Goal: Task Accomplishment & Management: Use online tool/utility

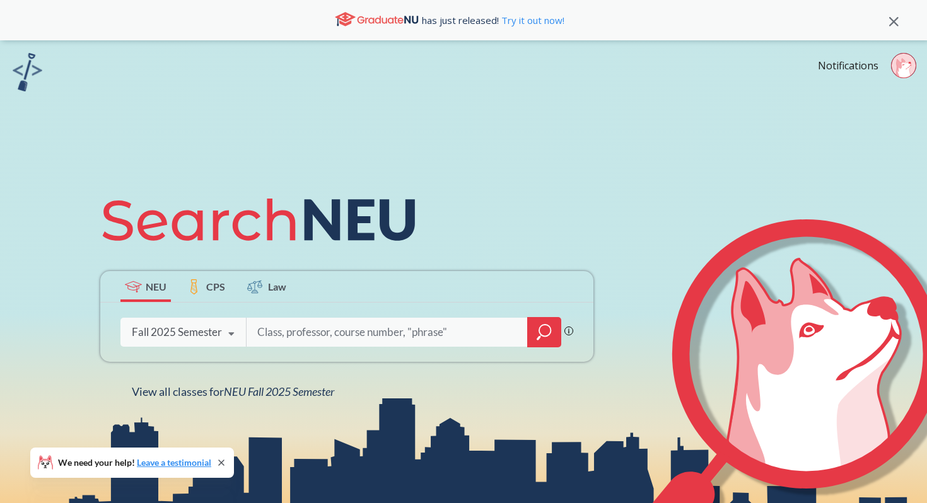
click at [328, 333] on input "search" at bounding box center [387, 332] width 262 height 26
type input "ood"
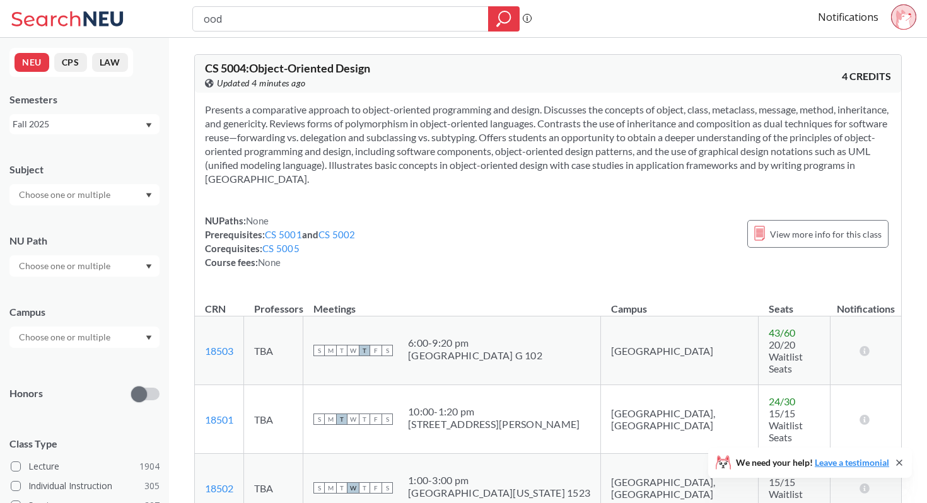
click at [284, 17] on input "ood" at bounding box center [340, 18] width 277 height 21
type input "3101"
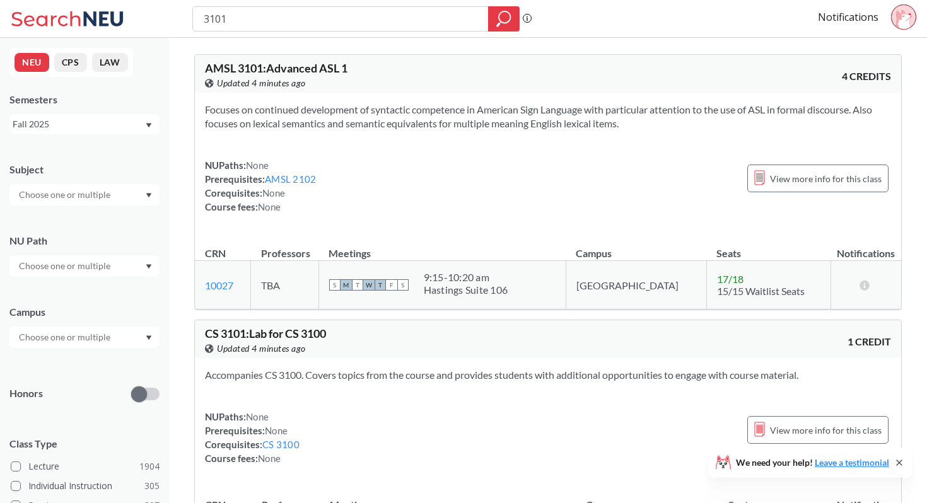
click at [209, 20] on input "3101" at bounding box center [340, 18] width 277 height 21
type input "cs 3101"
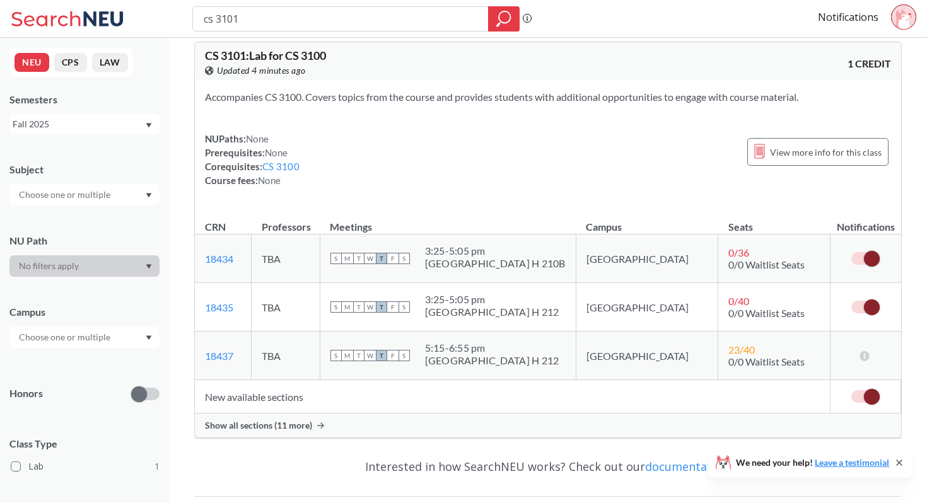
scroll to position [14, 0]
click at [288, 427] on span "Show all sections (11 more)" at bounding box center [258, 424] width 107 height 11
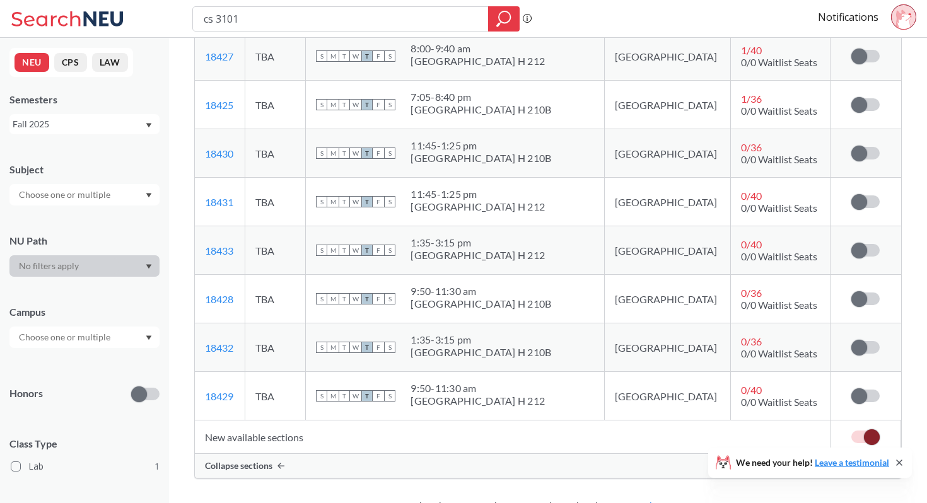
scroll to position [523, 0]
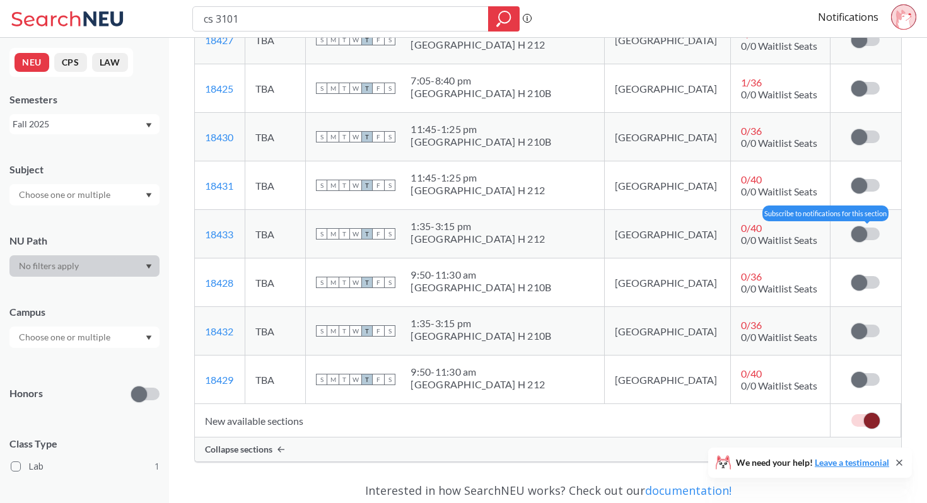
click at [874, 232] on label at bounding box center [865, 234] width 28 height 13
click at [851, 228] on input "checkbox" at bounding box center [851, 228] width 0 height 0
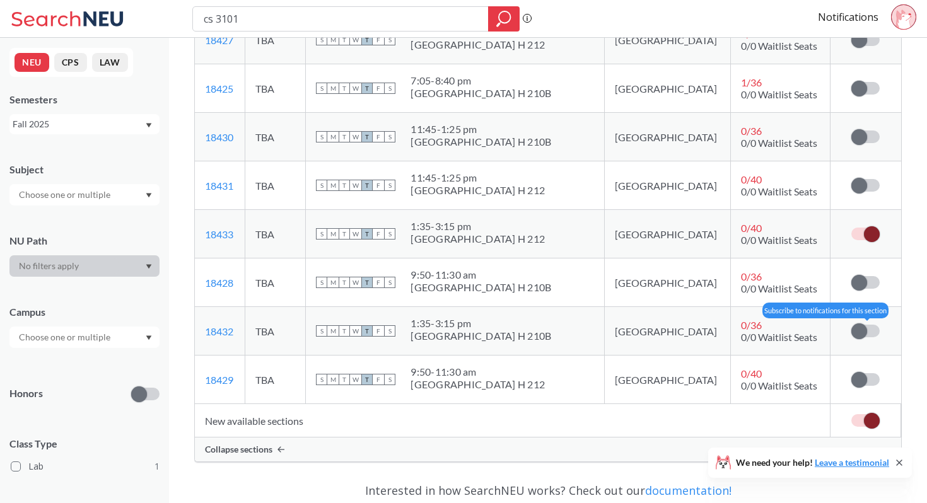
click at [857, 335] on span at bounding box center [859, 331] width 16 height 16
click at [851, 325] on input "checkbox" at bounding box center [851, 325] width 0 height 0
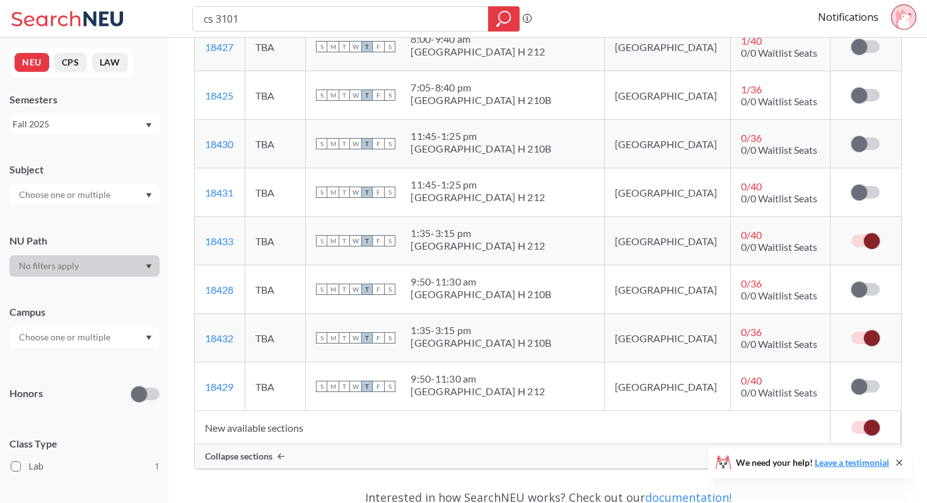
scroll to position [519, 0]
